Goal: Browse casually

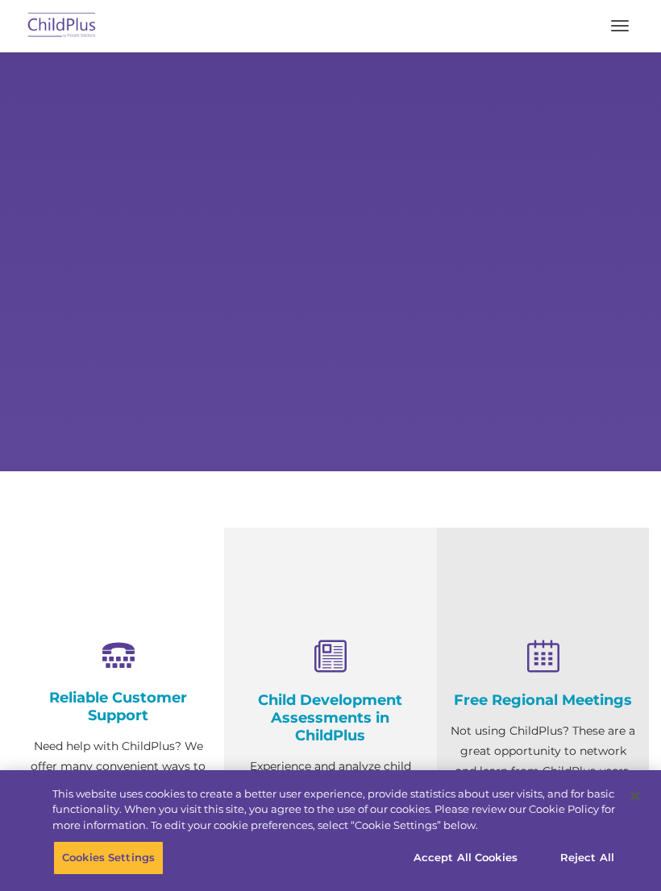
select select "MEDIUM"
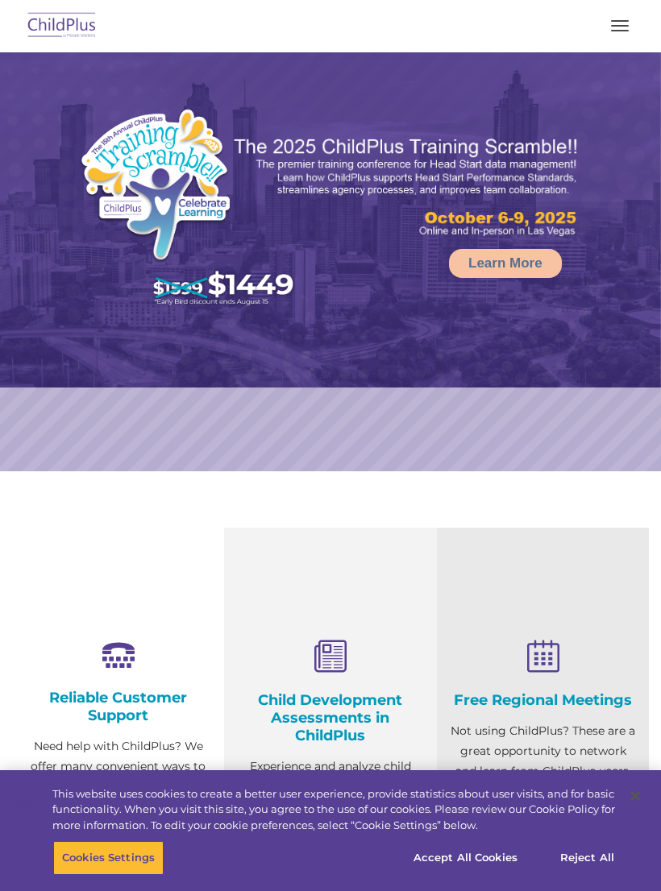
select select "MEDIUM"
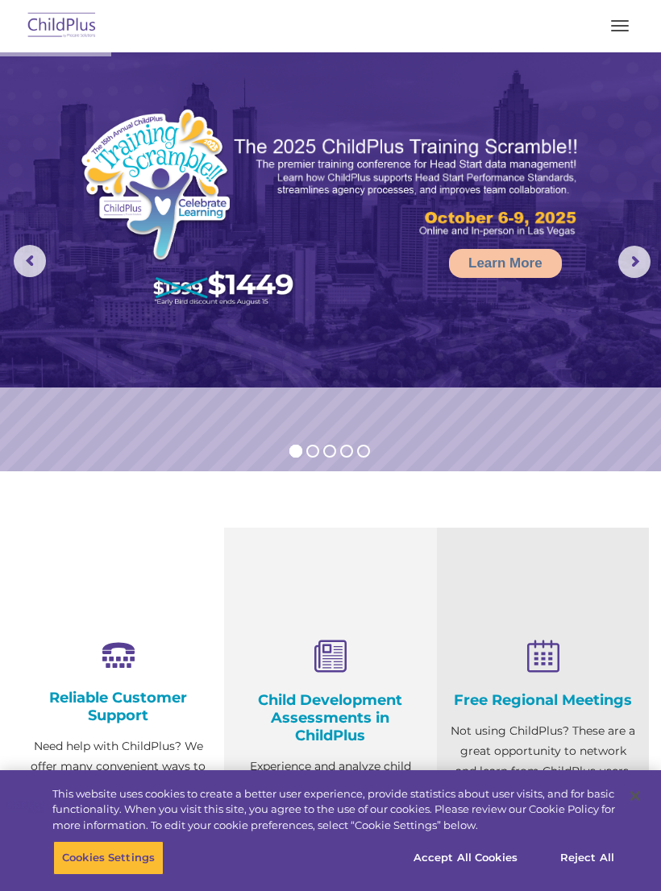
click at [624, 24] on button "button" at bounding box center [620, 26] width 34 height 26
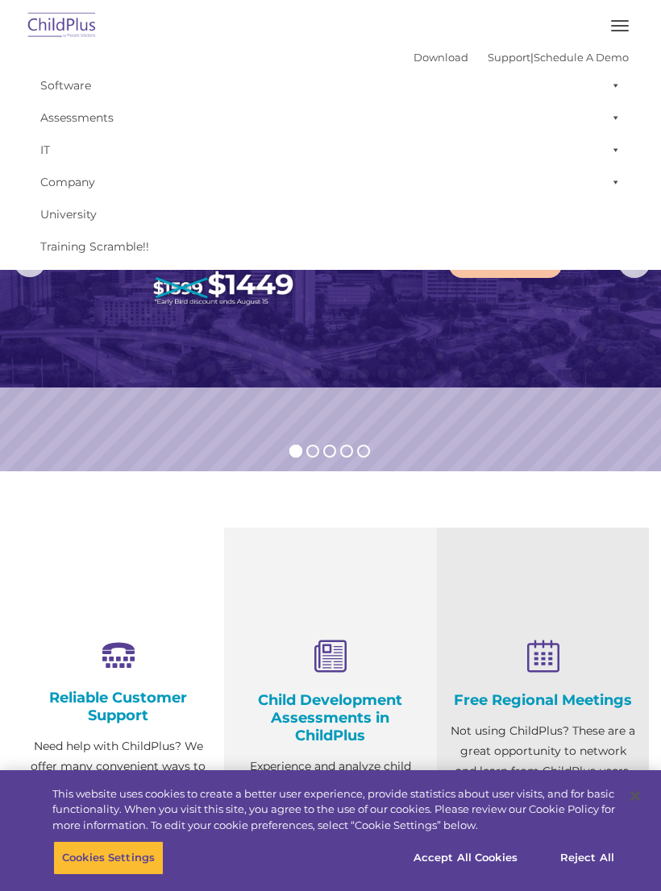
click at [66, 310] on img at bounding box center [330, 219] width 661 height 335
click at [22, 327] on img at bounding box center [330, 219] width 661 height 335
click at [616, 24] on button "button" at bounding box center [620, 26] width 34 height 26
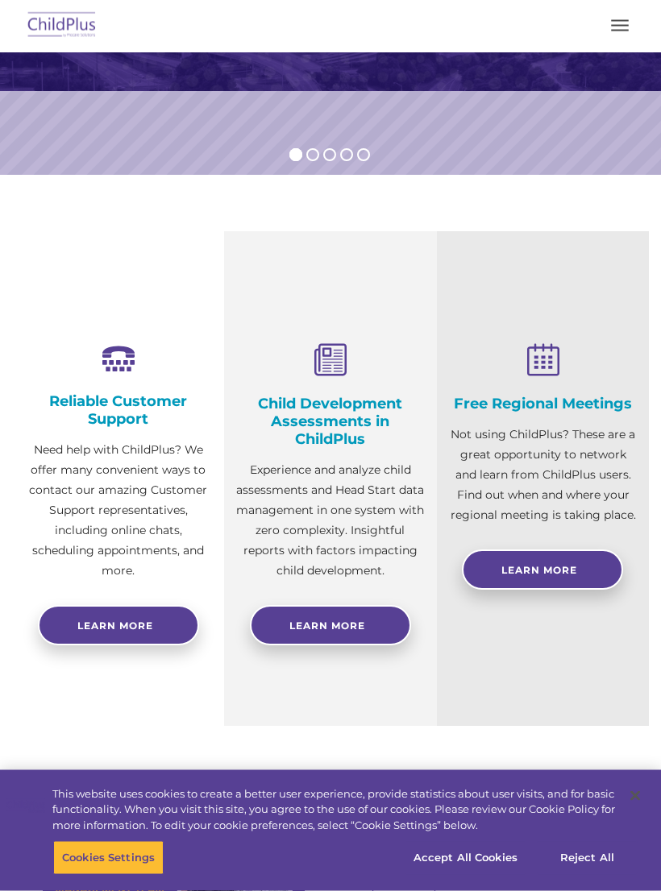
scroll to position [301, 0]
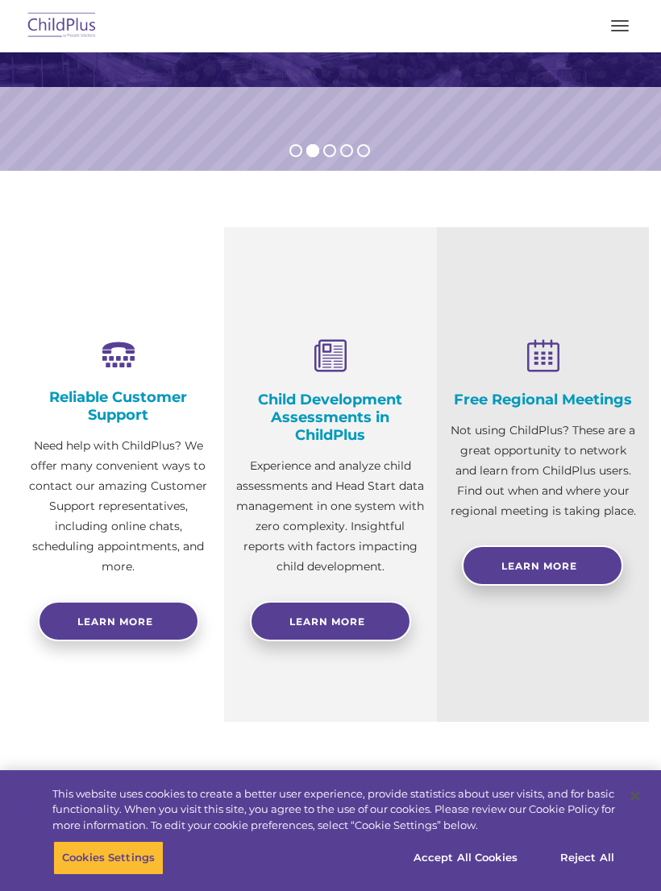
click at [112, 875] on button "Cookies Settings" at bounding box center [108, 858] width 110 height 34
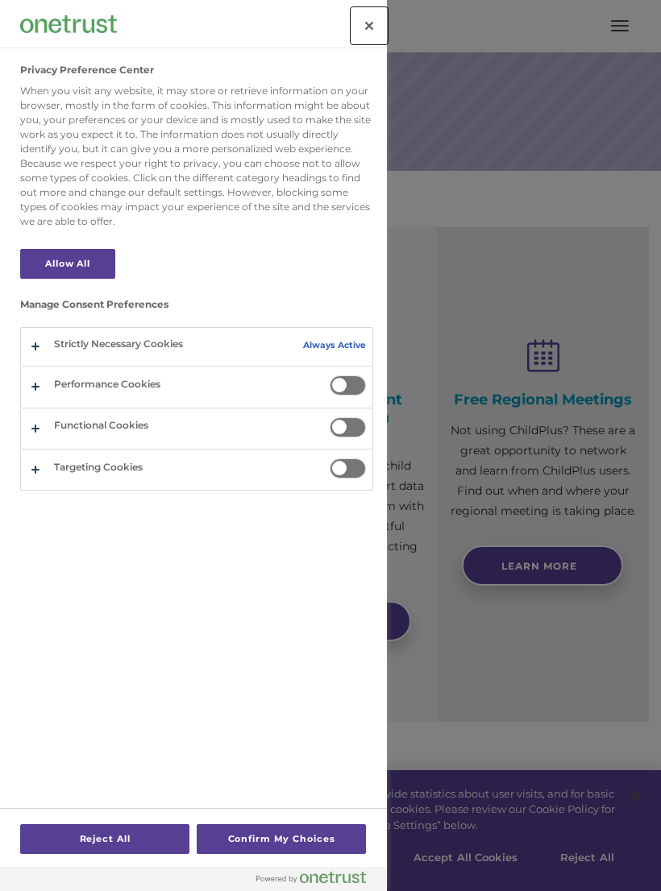
click at [376, 34] on button "Close" at bounding box center [368, 25] width 35 height 35
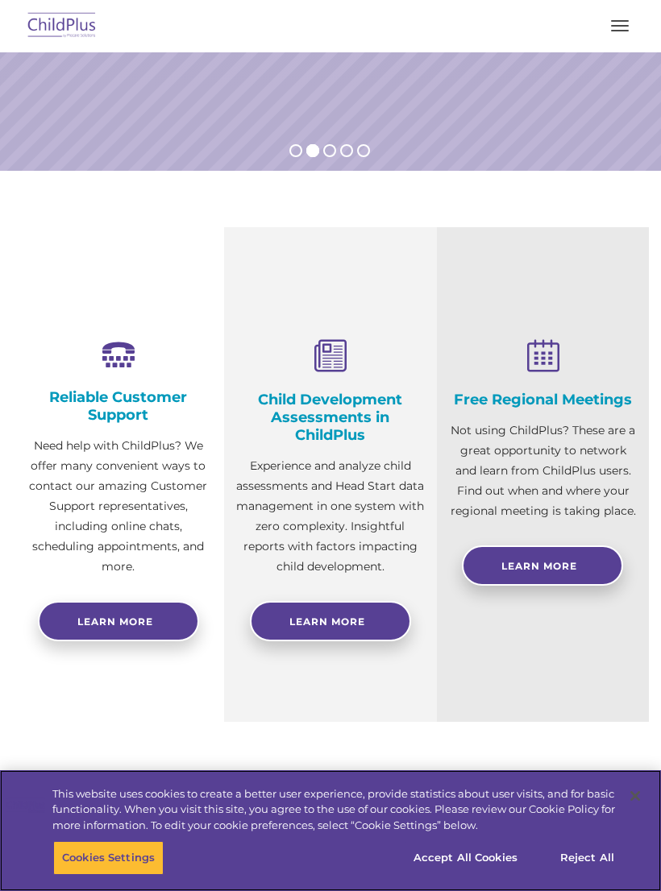
click at [135, 875] on button "Cookies Settings" at bounding box center [108, 858] width 110 height 34
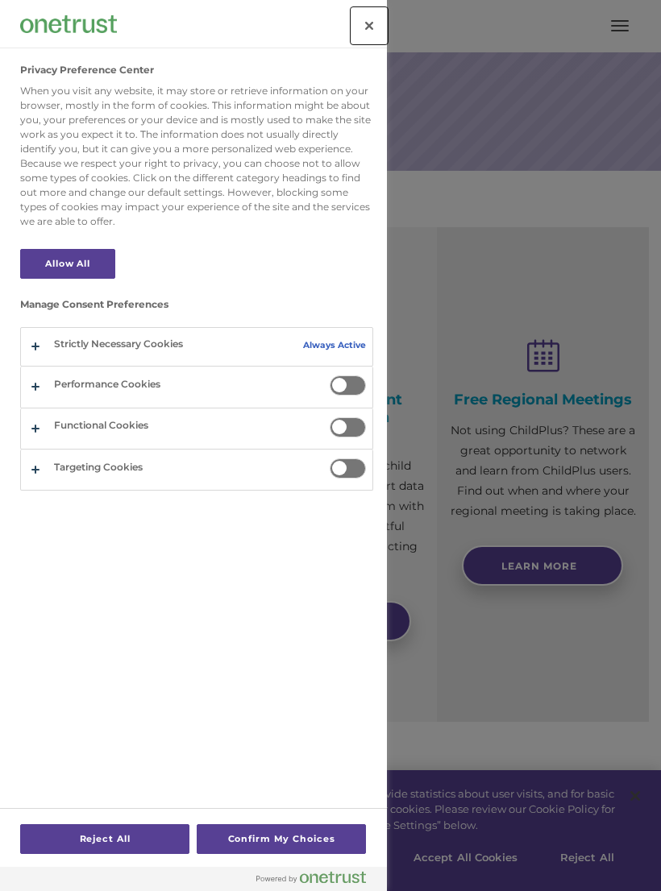
click at [371, 26] on button "Close" at bounding box center [368, 25] width 35 height 35
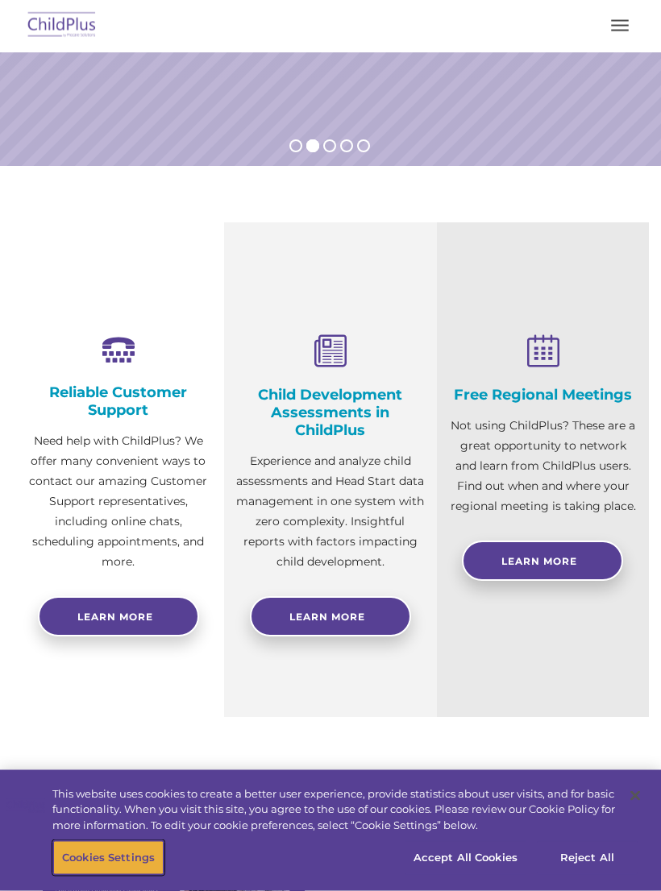
scroll to position [304, 0]
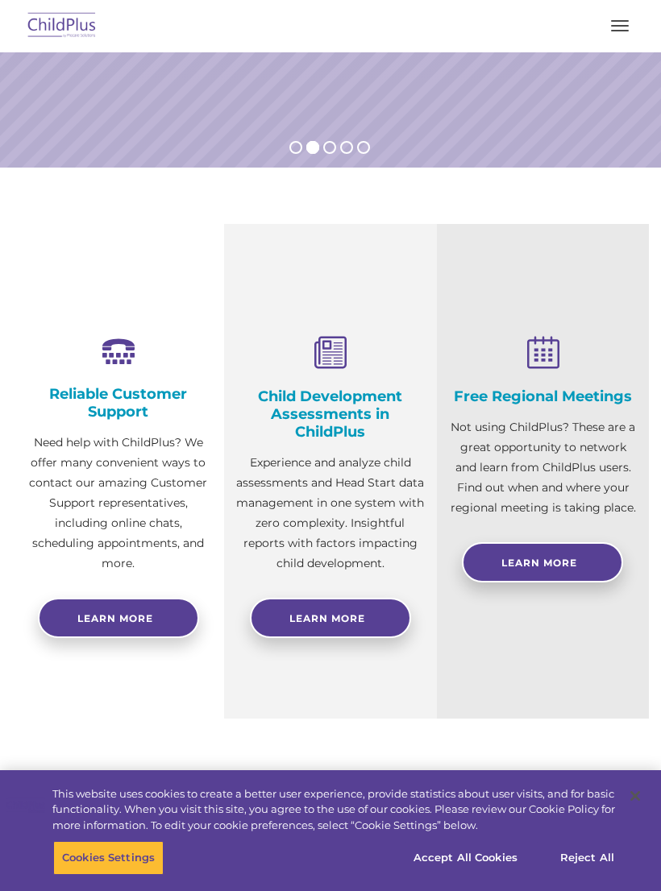
click at [292, 152] on rs-bullet at bounding box center [295, 147] width 13 height 13
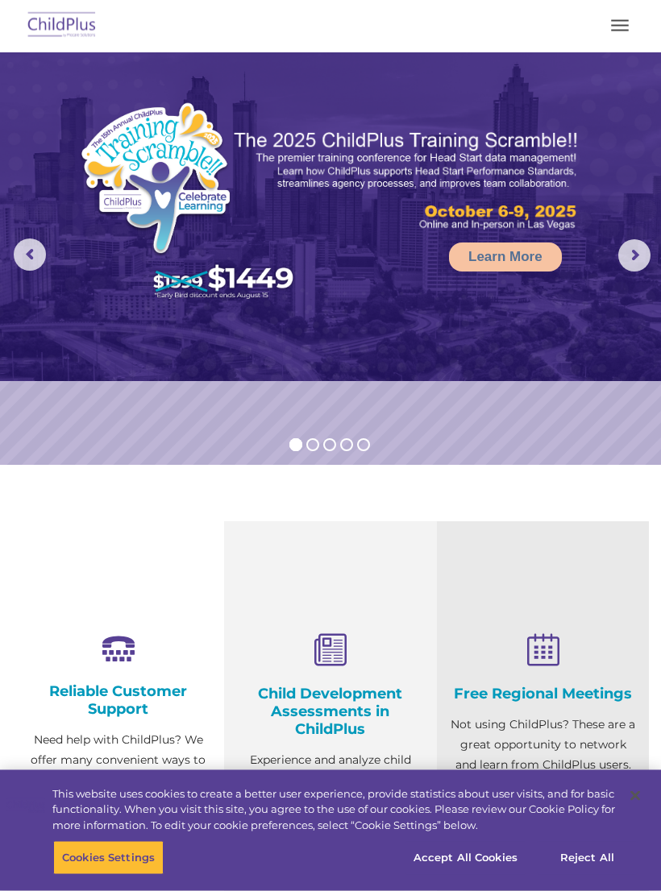
scroll to position [0, 0]
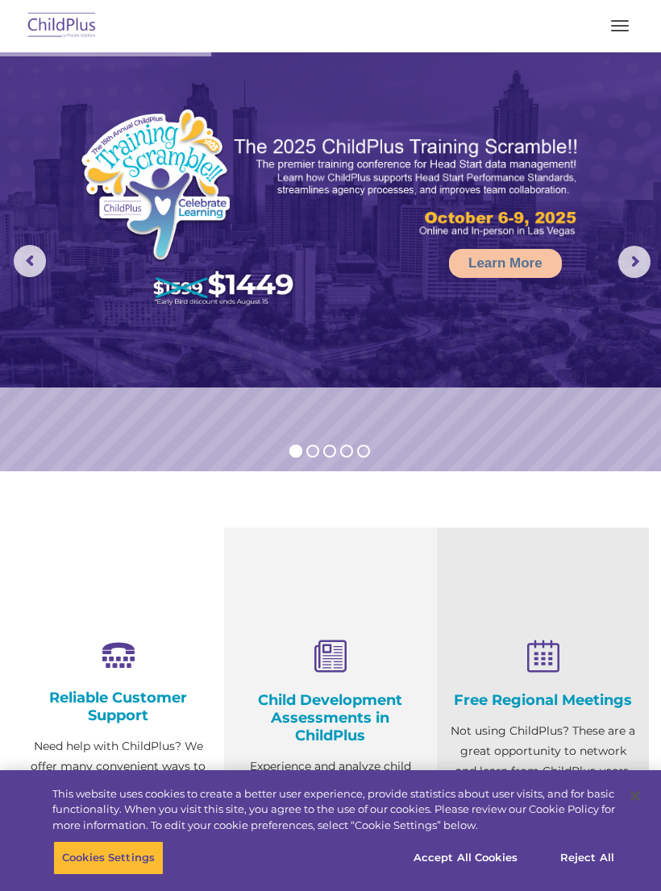
click at [615, 33] on button "button" at bounding box center [620, 26] width 34 height 26
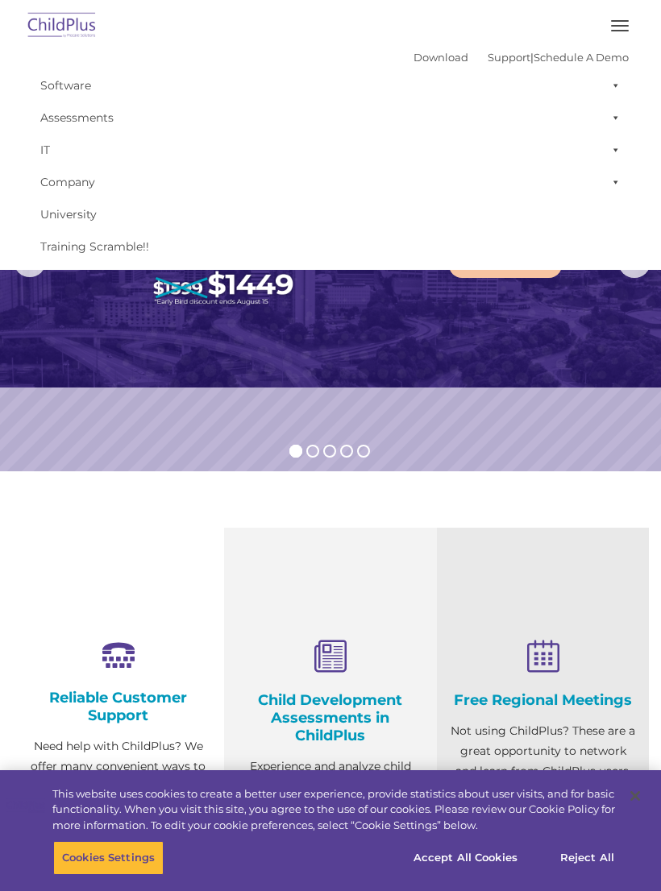
click at [618, 24] on button "button" at bounding box center [620, 26] width 34 height 26
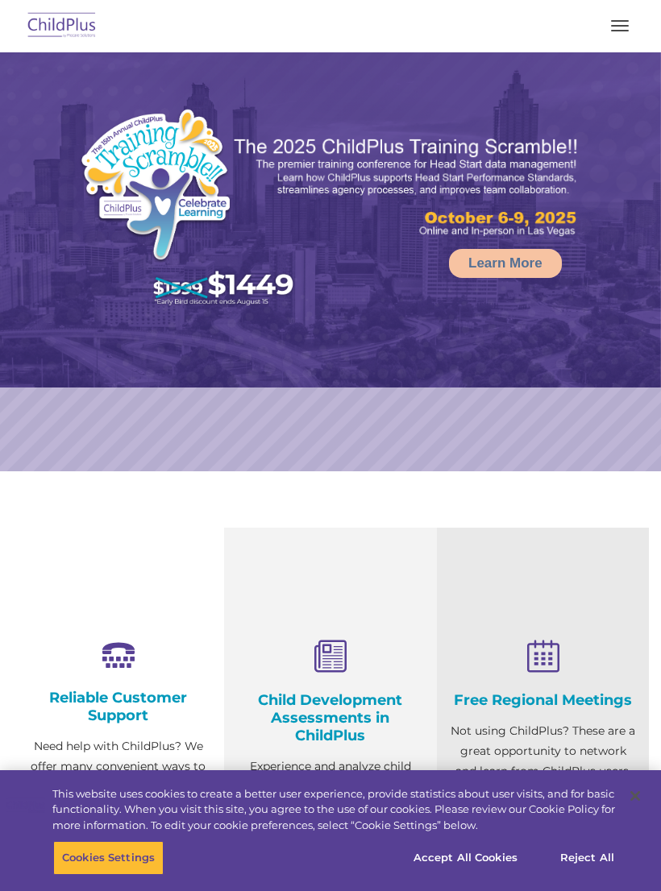
select select "MEDIUM"
